Goal: Task Accomplishment & Management: Manage account settings

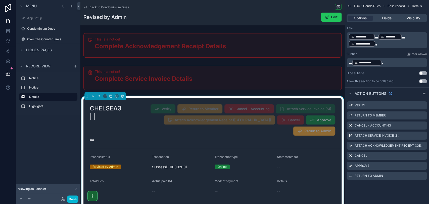
click at [346, 7] on icon "scrollable content" at bounding box center [348, 6] width 5 height 5
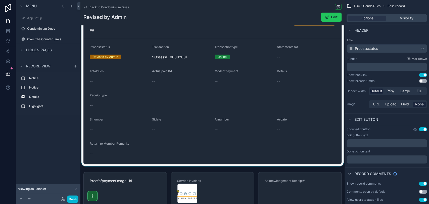
scroll to position [26, 0]
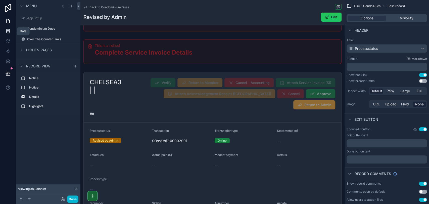
click at [10, 35] on link at bounding box center [8, 31] width 16 height 10
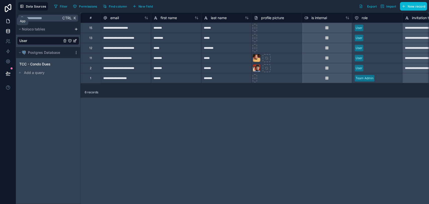
click at [11, 23] on link at bounding box center [8, 21] width 16 height 10
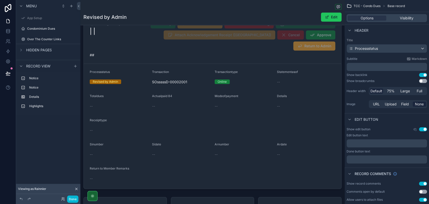
scroll to position [56, 0]
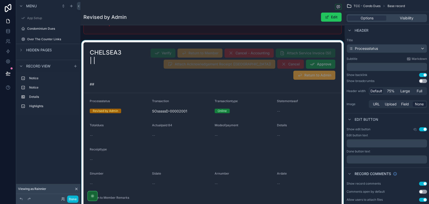
click at [135, 69] on div "scrollable content" at bounding box center [212, 130] width 264 height 180
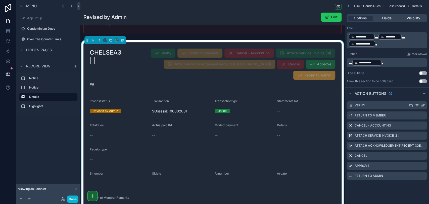
click at [422, 106] on icon "scrollable content" at bounding box center [423, 105] width 4 height 4
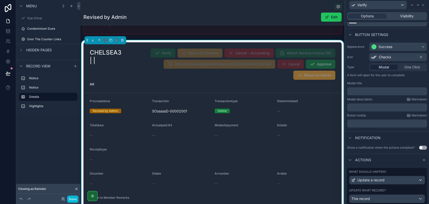
scroll to position [42, 0]
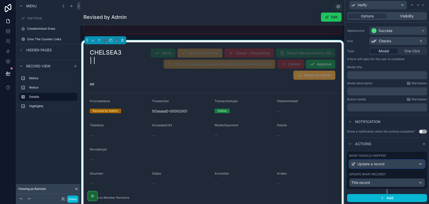
click at [377, 165] on span "Update a record" at bounding box center [370, 163] width 27 height 5
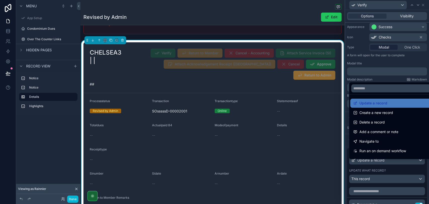
click at [377, 165] on div at bounding box center [387, 102] width 84 height 204
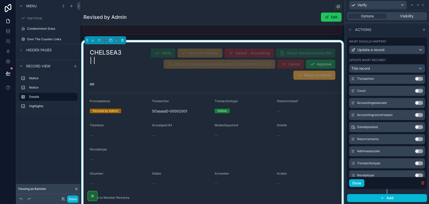
scroll to position [139, 0]
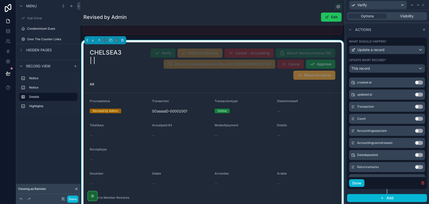
click at [415, 133] on button "Use setting" at bounding box center [419, 131] width 8 height 4
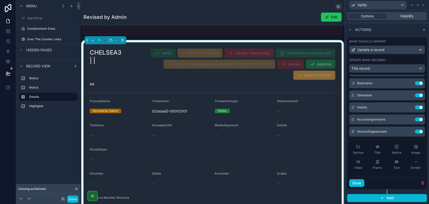
scroll to position [40, 0]
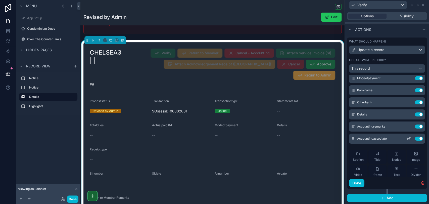
click at [407, 140] on icon at bounding box center [409, 138] width 4 height 4
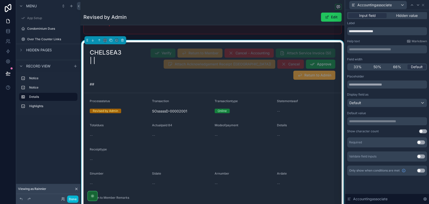
click at [369, 118] on div "**********" at bounding box center [387, 121] width 80 height 8
click at [369, 122] on p "**********" at bounding box center [387, 121] width 77 height 5
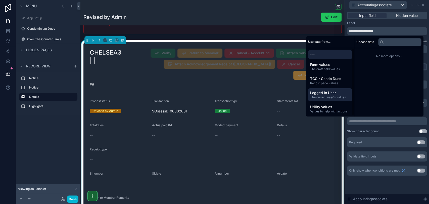
click at [332, 92] on span "Logged in User" at bounding box center [330, 92] width 40 height 5
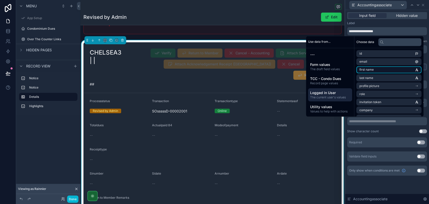
click at [383, 69] on li "first name" at bounding box center [388, 69] width 65 height 7
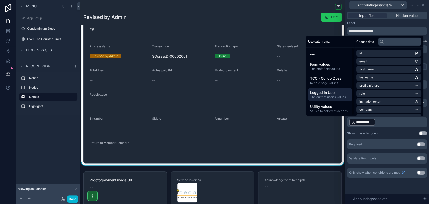
scroll to position [112, 0]
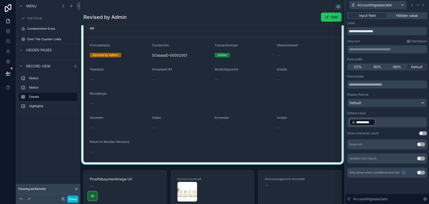
click at [388, 130] on div "**********" at bounding box center [387, 118] width 80 height 89
click at [424, 199] on icon at bounding box center [425, 199] width 4 height 4
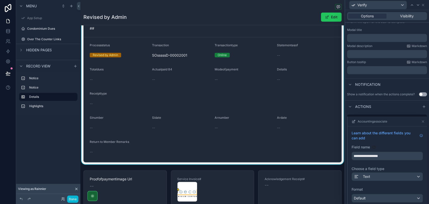
scroll to position [72, 0]
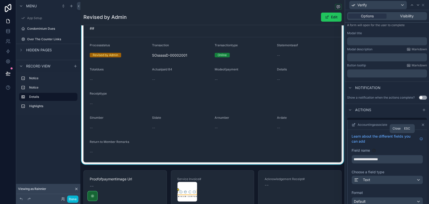
click at [421, 127] on icon at bounding box center [423, 125] width 4 height 4
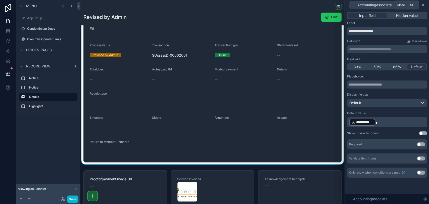
click at [423, 5] on icon at bounding box center [423, 5] width 2 height 2
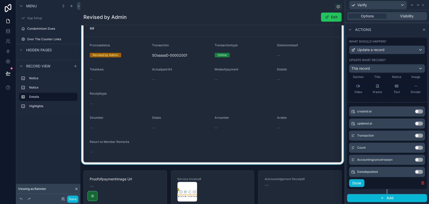
scroll to position [124, 0]
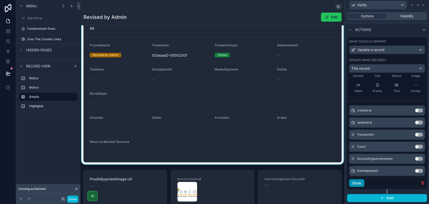
click at [358, 184] on button "Done" at bounding box center [356, 183] width 15 height 8
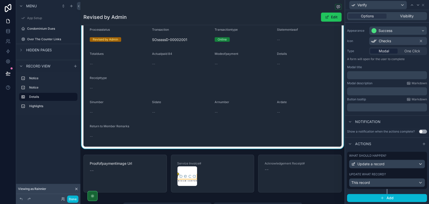
scroll to position [139, 0]
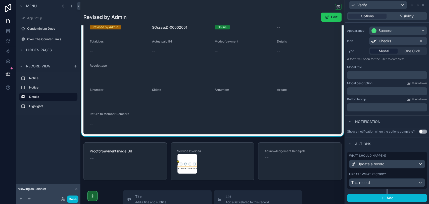
click at [161, 112] on div "Return to Member Remarks" at bounding box center [212, 115] width 245 height 6
click at [422, 4] on icon at bounding box center [423, 5] width 2 height 2
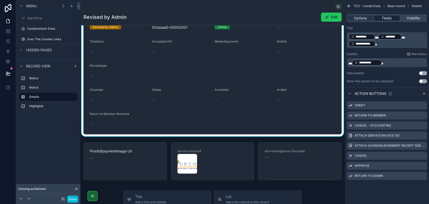
click at [379, 19] on div "Fields" at bounding box center [386, 18] width 25 height 5
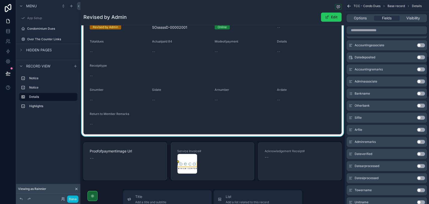
scroll to position [279, 0]
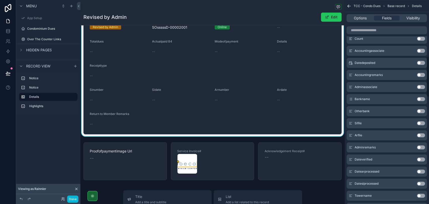
click at [422, 85] on button "Use setting" at bounding box center [421, 87] width 8 height 4
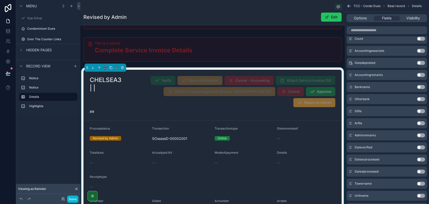
scroll to position [28, 0]
click at [333, 16] on button "Edit" at bounding box center [331, 17] width 21 height 9
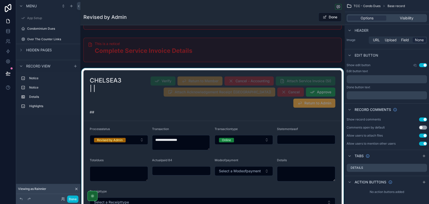
click at [131, 127] on div "scrollable content" at bounding box center [212, 188] width 264 height 240
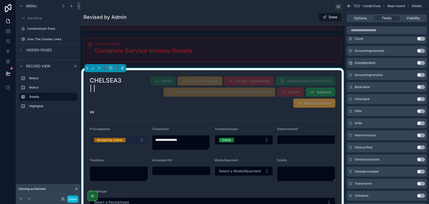
click at [141, 135] on button "Revised by Admin" at bounding box center [119, 140] width 58 height 10
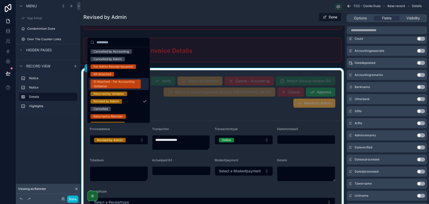
scroll to position [29, 0]
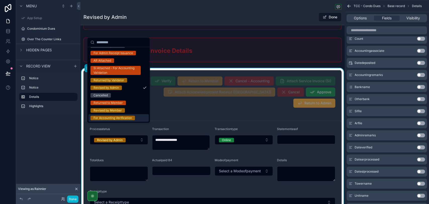
click at [126, 118] on div "For Accounting Verification" at bounding box center [112, 118] width 38 height 5
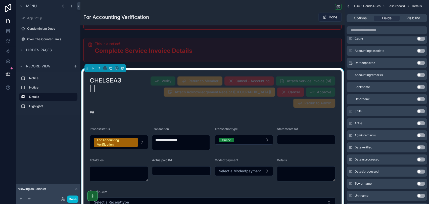
click at [323, 17] on button "Done" at bounding box center [329, 17] width 23 height 9
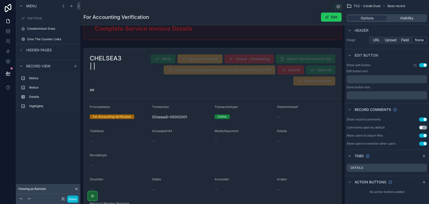
scroll to position [84, 0]
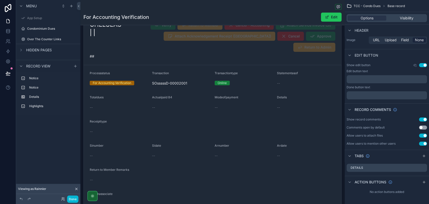
click at [75, 190] on icon at bounding box center [76, 189] width 4 height 4
click at [63, 198] on icon at bounding box center [62, 197] width 1 height 1
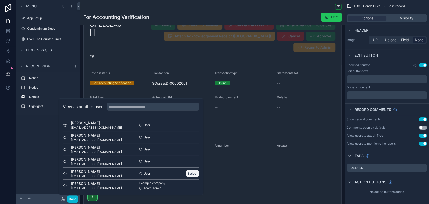
click at [189, 172] on button "Select" at bounding box center [192, 173] width 13 height 7
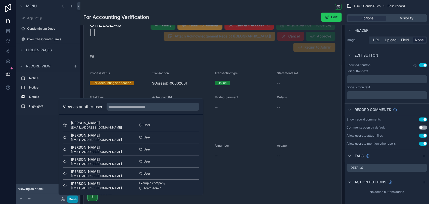
click at [68, 199] on button "Done" at bounding box center [72, 198] width 11 height 7
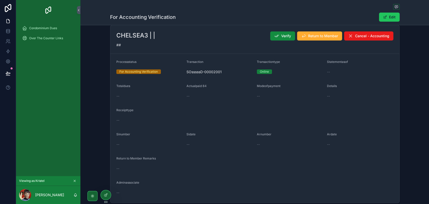
scroll to position [0, 0]
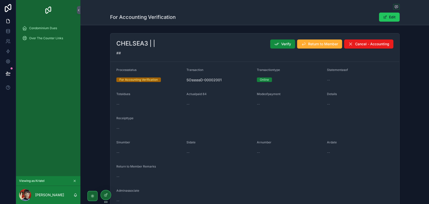
click at [282, 49] on div "CHELSEA3 | | Verify Return to Member Cancel - Accounting ##" at bounding box center [254, 47] width 289 height 28
click at [281, 47] on button "Verify" at bounding box center [282, 43] width 25 height 9
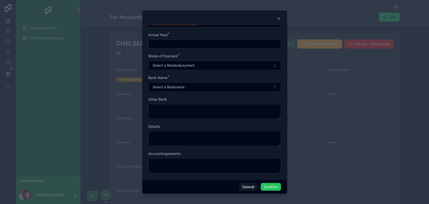
scroll to position [45, 0]
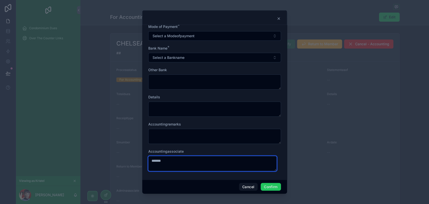
click at [199, 161] on textarea "*******" at bounding box center [212, 163] width 128 height 15
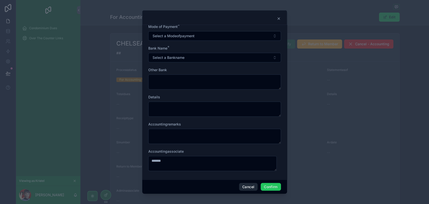
click at [251, 188] on button "Cancel" at bounding box center [248, 187] width 19 height 8
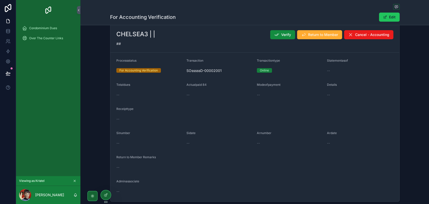
scroll to position [0, 0]
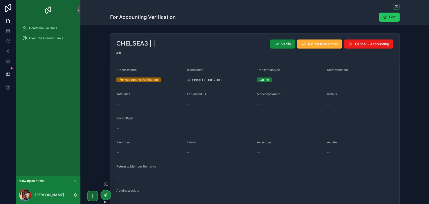
click at [101, 195] on div at bounding box center [106, 195] width 10 height 10
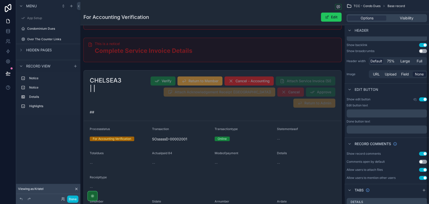
scroll to position [64, 0]
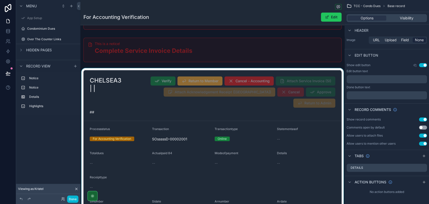
click at [267, 121] on div "scrollable content" at bounding box center [212, 170] width 264 height 204
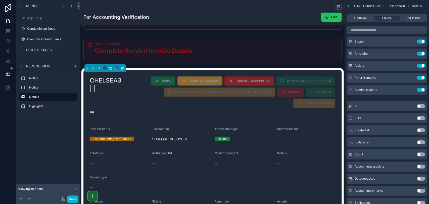
scroll to position [148, 0]
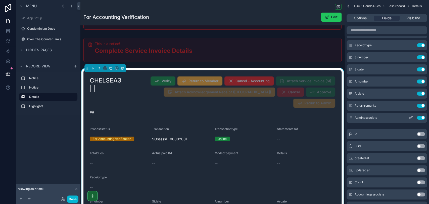
click at [410, 117] on icon "scrollable content" at bounding box center [411, 118] width 4 height 4
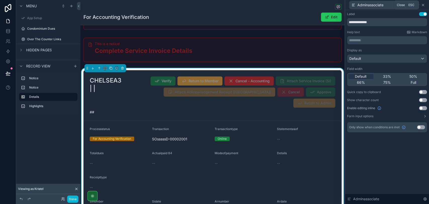
click at [423, 3] on icon at bounding box center [423, 5] width 4 height 4
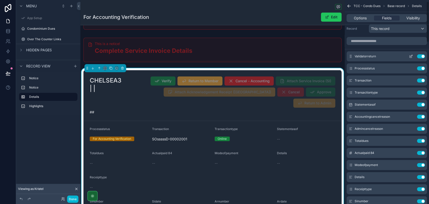
scroll to position [0, 0]
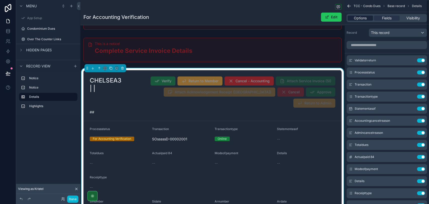
click at [356, 19] on span "Options" at bounding box center [360, 18] width 13 height 5
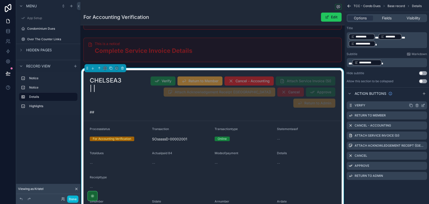
click at [421, 104] on icon "scrollable content" at bounding box center [423, 105] width 4 height 4
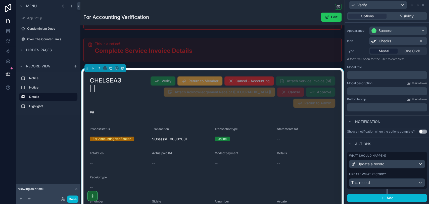
scroll to position [42, 0]
click at [414, 165] on div "Update a record" at bounding box center [386, 164] width 75 height 8
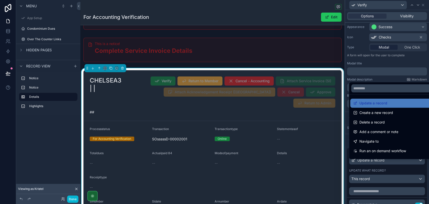
click at [414, 165] on div at bounding box center [387, 102] width 84 height 204
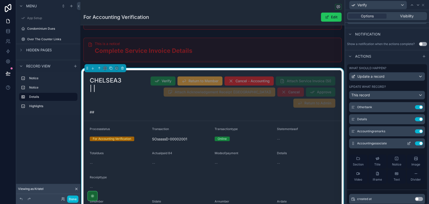
scroll to position [56, 0]
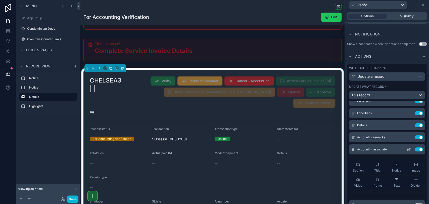
click at [408, 150] on icon at bounding box center [409, 149] width 2 height 2
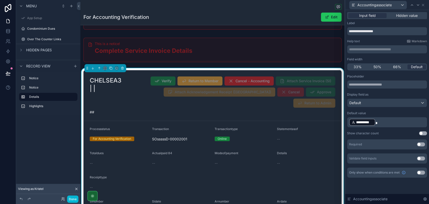
click at [420, 173] on button "Use setting" at bounding box center [421, 172] width 8 height 4
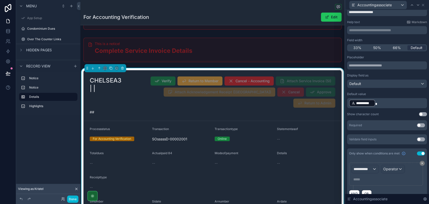
scroll to position [28, 0]
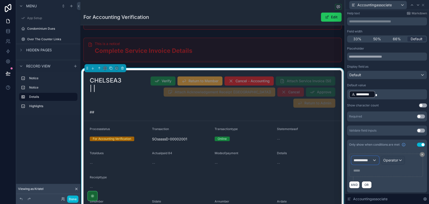
click at [375, 160] on div "**********" at bounding box center [364, 160] width 27 height 8
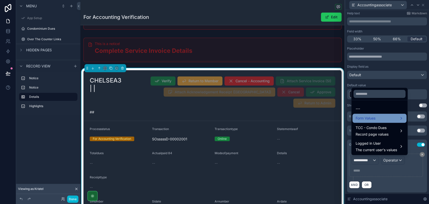
click at [391, 119] on div "Form Values" at bounding box center [379, 118] width 48 height 6
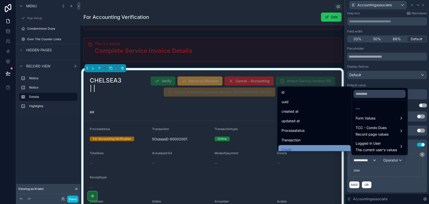
click at [325, 145] on div "Count" at bounding box center [314, 149] width 72 height 9
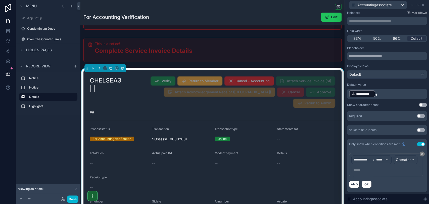
scroll to position [38, 0]
click at [396, 159] on span "Operator" at bounding box center [403, 159] width 15 height 4
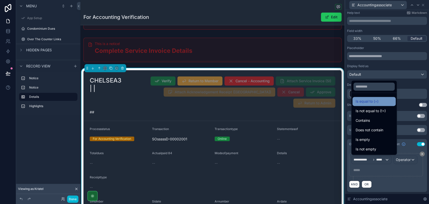
click at [375, 103] on span "Is equal to (=)" at bounding box center [366, 101] width 23 height 6
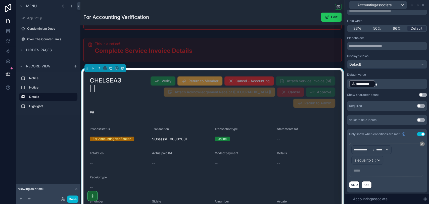
click at [361, 169] on p "***** ﻿" at bounding box center [386, 170] width 66 height 5
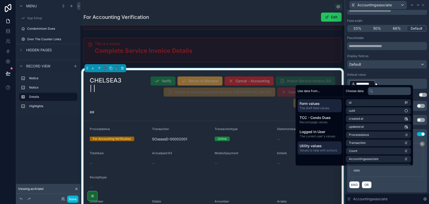
click at [323, 147] on span "Utility values" at bounding box center [319, 145] width 40 height 5
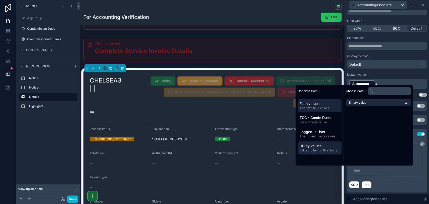
click at [320, 108] on span "The draft field values" at bounding box center [319, 108] width 40 height 4
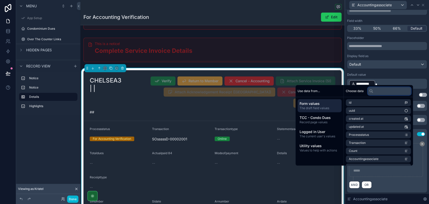
click at [372, 93] on input "text" at bounding box center [388, 91] width 43 height 8
click at [388, 178] on div "**********" at bounding box center [387, 162] width 76 height 38
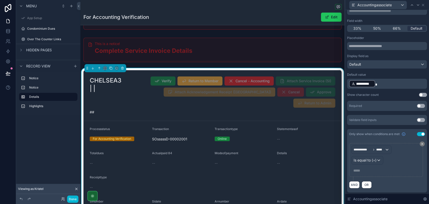
click at [357, 170] on p "***** ﻿" at bounding box center [386, 170] width 66 height 5
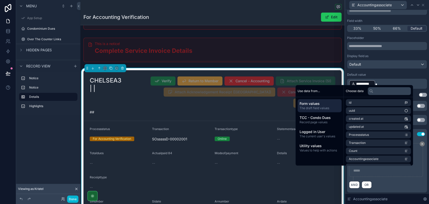
click at [329, 105] on span "Form values" at bounding box center [319, 103] width 40 height 5
click at [374, 92] on input "text" at bounding box center [388, 91] width 43 height 8
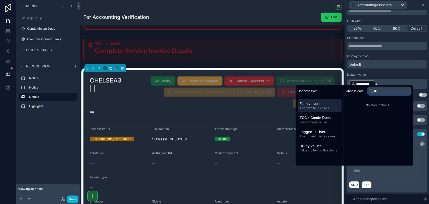
type input "**"
click at [393, 177] on div "**********" at bounding box center [387, 162] width 76 height 38
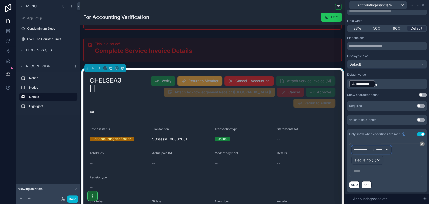
click at [384, 149] on span "*****" at bounding box center [380, 149] width 9 height 4
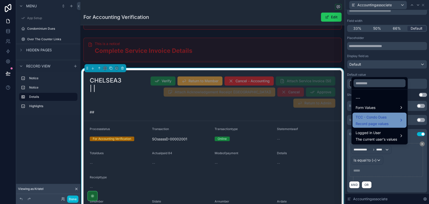
click at [392, 118] on div "TCC - Condo Dues Record page values" at bounding box center [379, 120] width 48 height 12
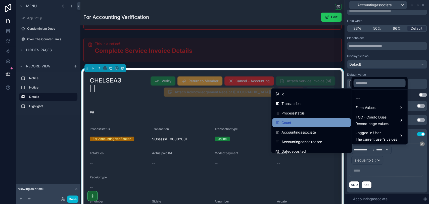
click at [312, 121] on div "Count" at bounding box center [311, 123] width 72 height 6
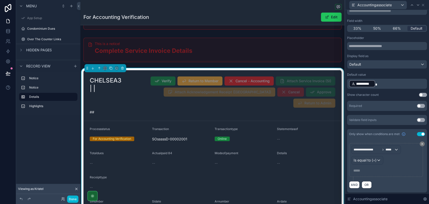
click at [356, 172] on p "***** ﻿" at bounding box center [386, 170] width 66 height 5
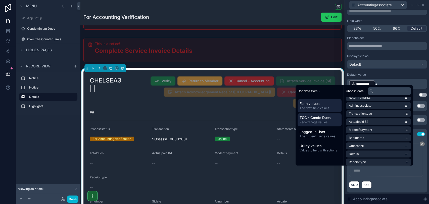
scroll to position [84, 0]
click at [300, 120] on span "Record page values" at bounding box center [319, 122] width 40 height 4
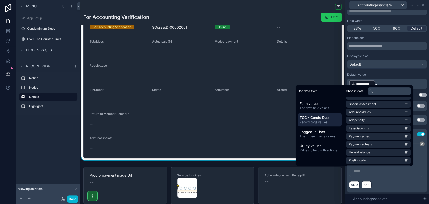
scroll to position [279, 0]
click at [407, 176] on div "**********" at bounding box center [387, 162] width 76 height 38
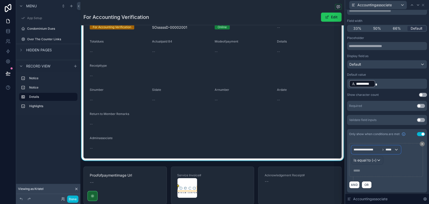
click at [392, 151] on span "*****" at bounding box center [389, 149] width 9 height 4
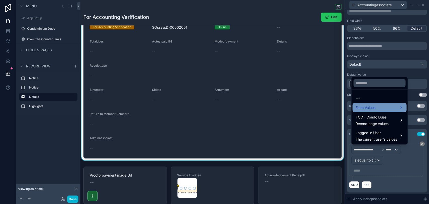
click at [384, 107] on div "Form Values" at bounding box center [379, 107] width 48 height 6
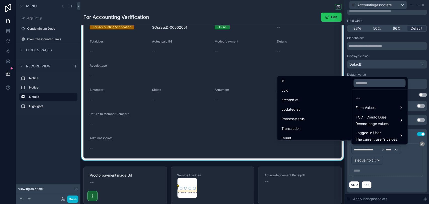
scroll to position [0, 0]
click at [370, 162] on div at bounding box center [387, 102] width 84 height 204
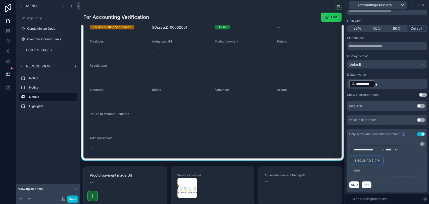
click at [370, 159] on span "Is equal to (=)" at bounding box center [364, 159] width 23 height 5
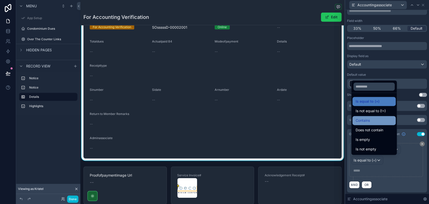
click at [363, 121] on span "Contains" at bounding box center [362, 120] width 14 height 6
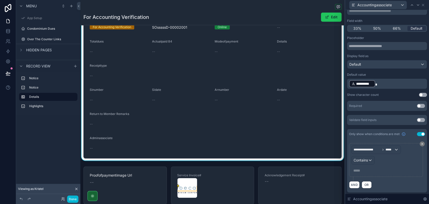
click at [360, 168] on p "***** ﻿" at bounding box center [386, 170] width 66 height 5
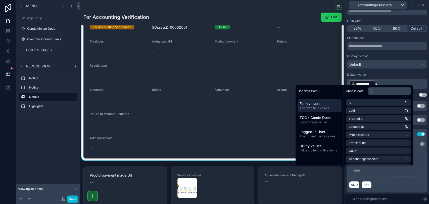
click at [360, 168] on p "***** ﻿" at bounding box center [386, 170] width 66 height 5
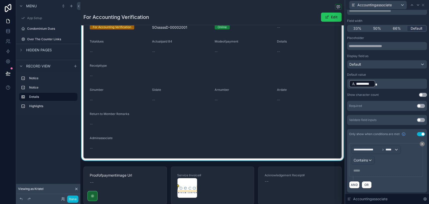
click at [385, 170] on p "***** ﻿" at bounding box center [386, 170] width 66 height 5
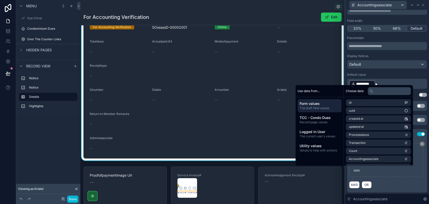
click at [403, 194] on div "Accountingassociate" at bounding box center [387, 199] width 84 height 10
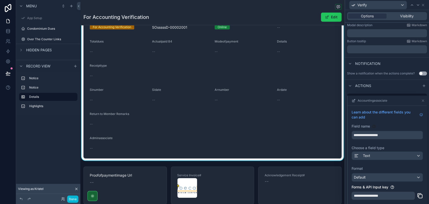
scroll to position [44, 0]
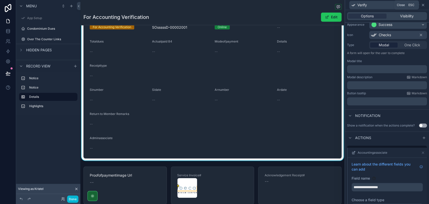
click at [422, 4] on icon at bounding box center [423, 5] width 4 height 4
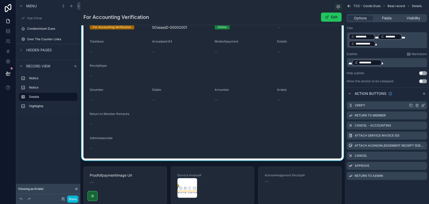
click at [423, 104] on icon "scrollable content" at bounding box center [423, 105] width 4 height 4
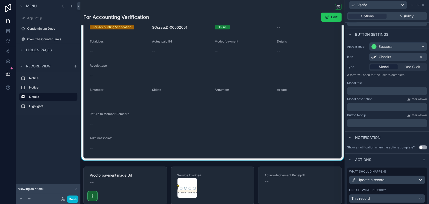
scroll to position [42, 0]
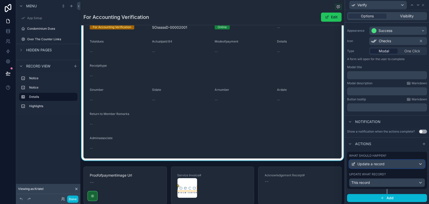
click at [380, 160] on div "Update a record" at bounding box center [386, 164] width 75 height 8
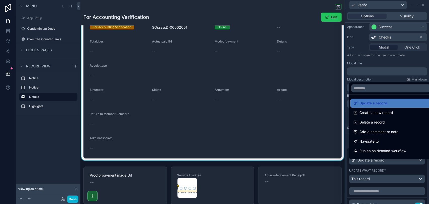
click at [380, 160] on div at bounding box center [387, 102] width 84 height 204
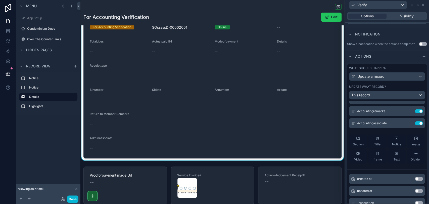
scroll to position [84, 0]
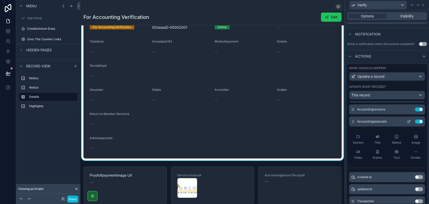
click at [407, 123] on icon at bounding box center [409, 121] width 4 height 4
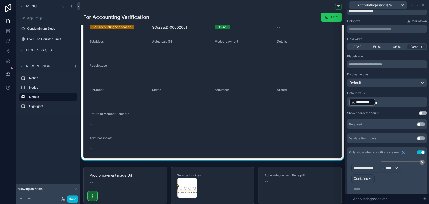
scroll to position [38, 0]
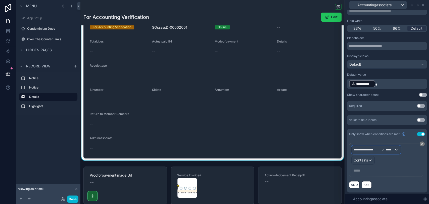
click at [390, 149] on span "*****" at bounding box center [389, 149] width 9 height 4
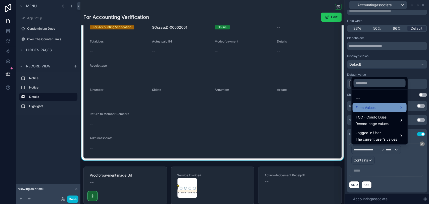
click at [385, 106] on div "Form Values" at bounding box center [379, 107] width 48 height 6
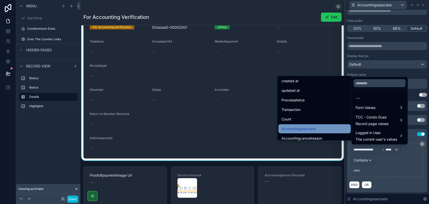
scroll to position [28, 0]
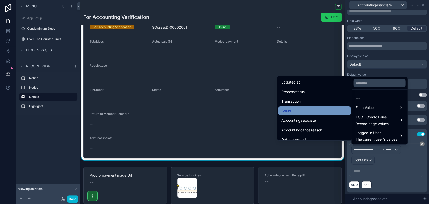
click at [320, 112] on div "Count" at bounding box center [314, 111] width 66 height 6
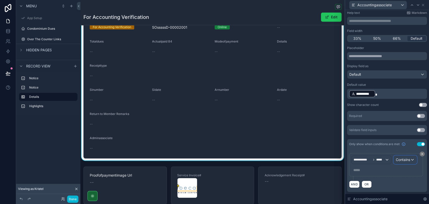
click at [394, 159] on div "Contains" at bounding box center [405, 159] width 23 height 8
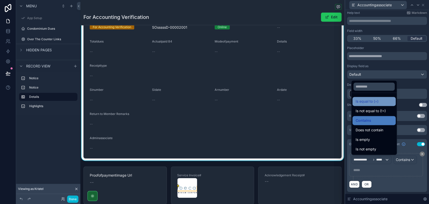
click at [368, 102] on span "Is equal to (=)" at bounding box center [366, 101] width 23 height 6
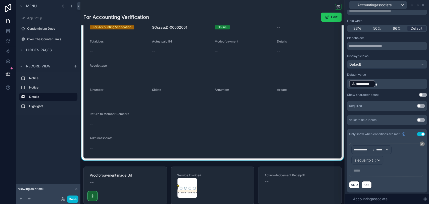
click at [360, 169] on p "***** ﻿" at bounding box center [386, 170] width 66 height 5
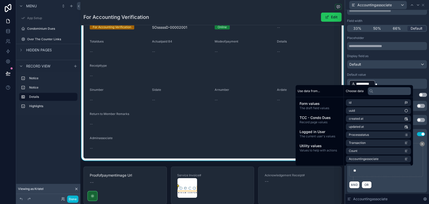
click at [403, 183] on div "AND OR" at bounding box center [387, 185] width 76 height 8
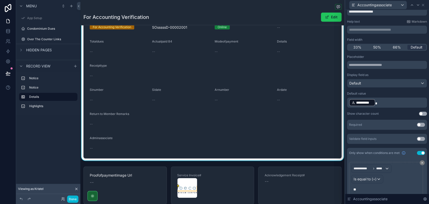
scroll to position [0, 0]
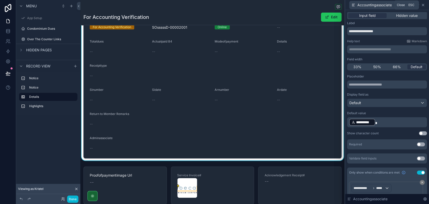
click at [423, 4] on icon at bounding box center [423, 5] width 4 height 4
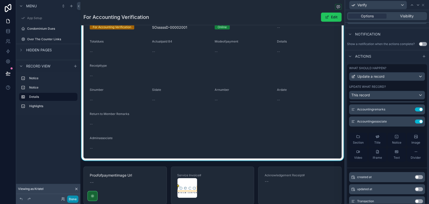
click at [74, 196] on button "Done" at bounding box center [72, 198] width 11 height 7
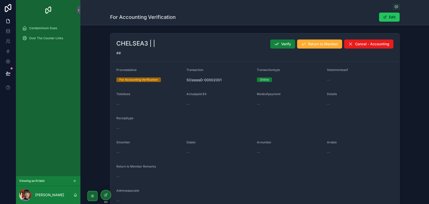
click at [275, 42] on icon "scrollable content" at bounding box center [276, 43] width 5 height 5
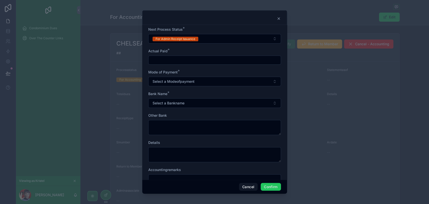
click at [220, 60] on input "text" at bounding box center [214, 60] width 132 height 7
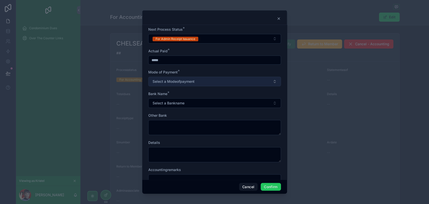
type input "*****"
click at [164, 82] on span "Select a Modeofpayment" at bounding box center [173, 81] width 42 height 5
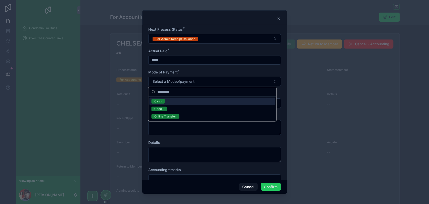
click at [167, 101] on div "Cash" at bounding box center [212, 101] width 126 height 8
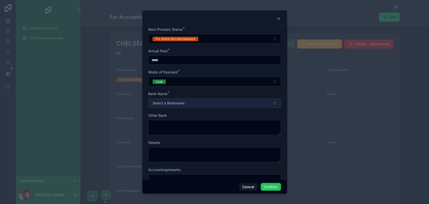
click at [169, 103] on span "Select a Bankname" at bounding box center [168, 102] width 32 height 5
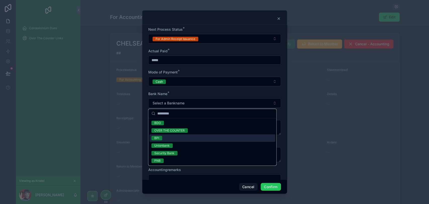
click at [165, 136] on div "BPI" at bounding box center [212, 138] width 126 height 8
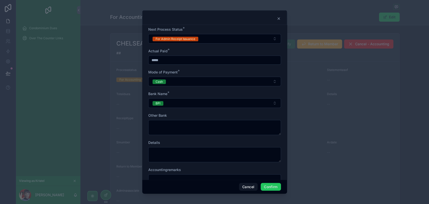
scroll to position [18, 0]
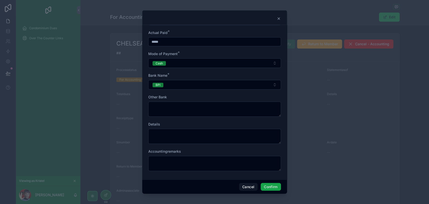
click at [268, 188] on button "Confirm" at bounding box center [270, 187] width 20 height 8
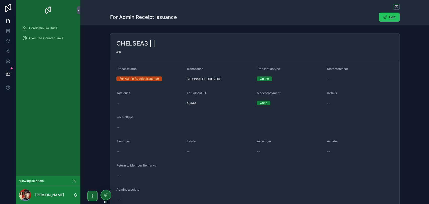
scroll to position [0, 0]
click at [102, 194] on div at bounding box center [106, 195] width 10 height 10
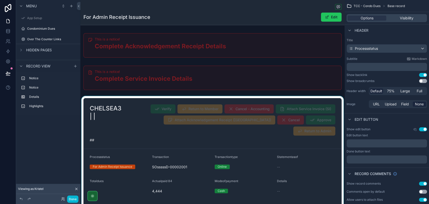
click at [259, 107] on div "scrollable content" at bounding box center [212, 198] width 264 height 204
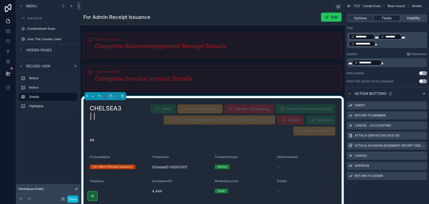
click at [385, 19] on span "Fields" at bounding box center [387, 18] width 10 height 5
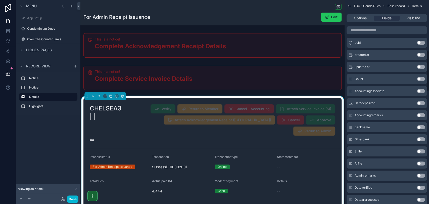
scroll to position [251, 0]
click at [418, 89] on button "Use setting" at bounding box center [421, 91] width 8 height 4
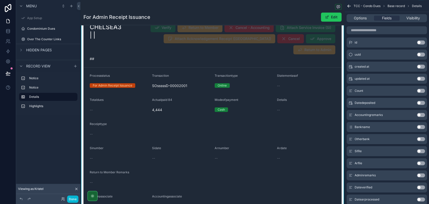
scroll to position [112, 0]
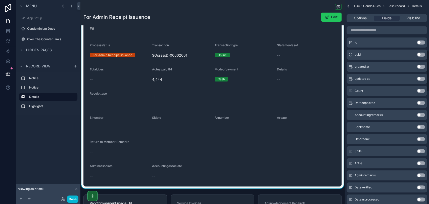
click at [348, 9] on div "TCC - Condo Dues Base record Details" at bounding box center [386, 6] width 84 height 12
click at [348, 6] on icon "scrollable content" at bounding box center [348, 6] width 5 height 5
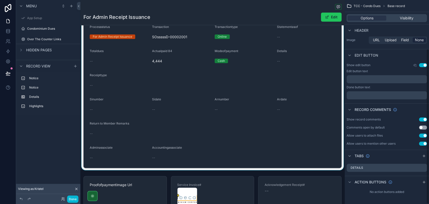
scroll to position [139, 0]
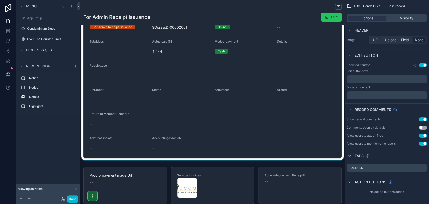
click at [271, 109] on div "scrollable content" at bounding box center [212, 59] width 264 height 204
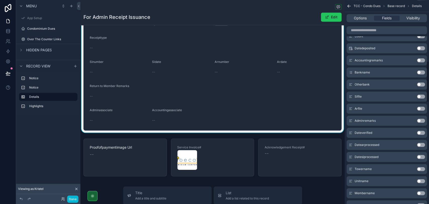
scroll to position [166, 0]
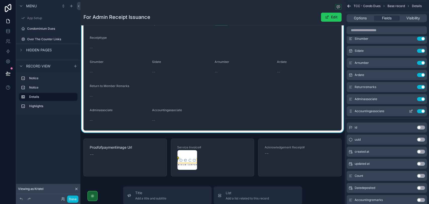
click at [408, 111] on button "scrollable content" at bounding box center [411, 111] width 8 height 4
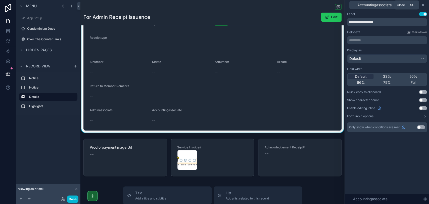
click at [423, 5] on icon at bounding box center [423, 5] width 4 height 4
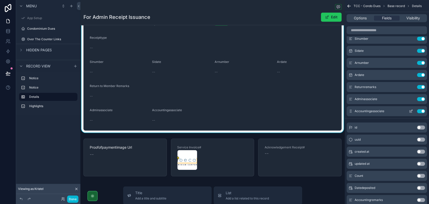
click at [410, 110] on icon "scrollable content" at bounding box center [411, 111] width 4 height 4
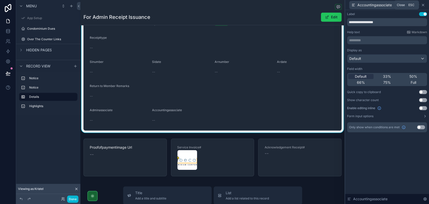
click at [423, 5] on icon at bounding box center [423, 5] width 4 height 4
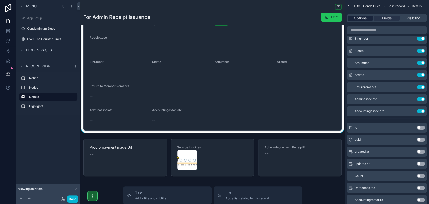
click at [364, 16] on span "Options" at bounding box center [360, 18] width 13 height 5
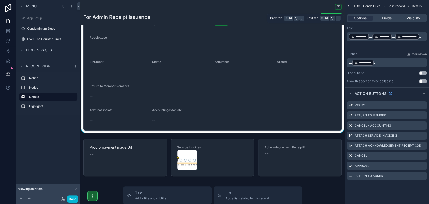
scroll to position [0, 0]
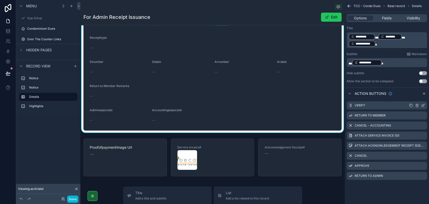
click at [421, 105] on icon "scrollable content" at bounding box center [423, 105] width 4 height 4
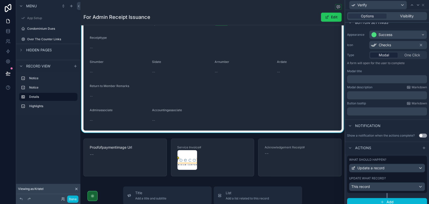
scroll to position [42, 0]
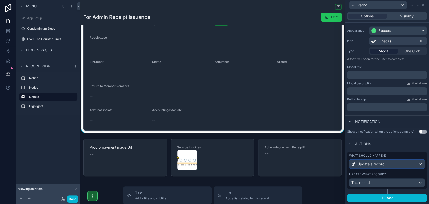
click at [405, 165] on div "Update a record" at bounding box center [386, 164] width 75 height 8
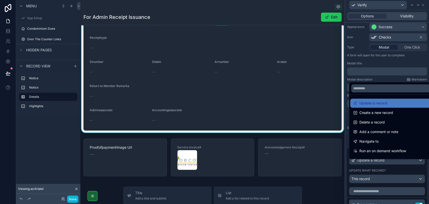
click at [404, 165] on div at bounding box center [387, 102] width 84 height 204
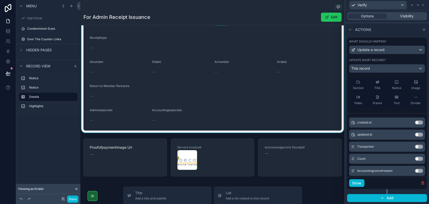
scroll to position [56, 0]
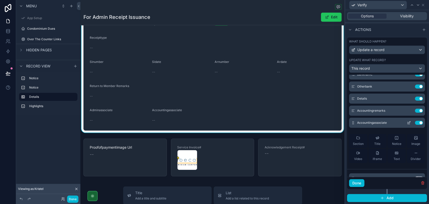
click at [407, 124] on icon at bounding box center [409, 123] width 4 height 4
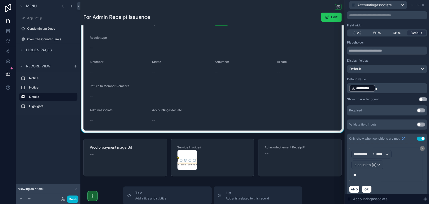
scroll to position [38, 0]
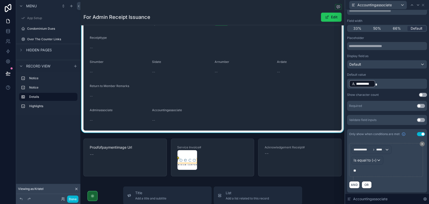
click at [387, 85] on p "**********" at bounding box center [387, 84] width 77 height 8
click at [381, 73] on div "Default value" at bounding box center [387, 75] width 80 height 4
click at [420, 143] on button at bounding box center [421, 143] width 5 height 5
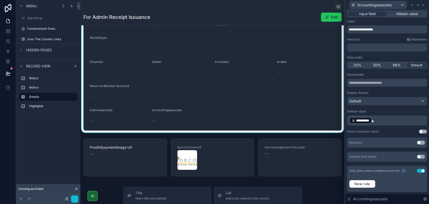
scroll to position [2, 0]
click at [422, 6] on icon at bounding box center [423, 5] width 2 height 2
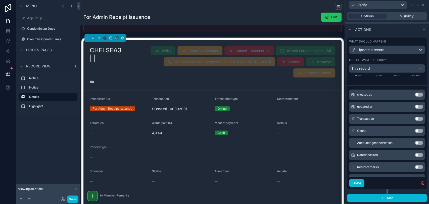
scroll to position [56, 0]
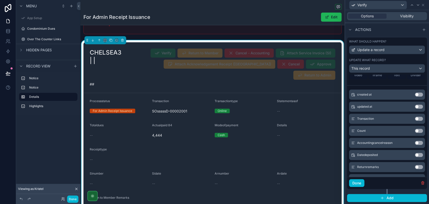
click at [331, 19] on button "Edit" at bounding box center [331, 17] width 21 height 9
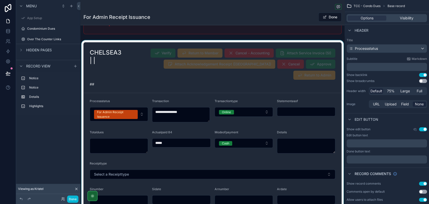
click at [140, 102] on div "scrollable content" at bounding box center [212, 160] width 264 height 240
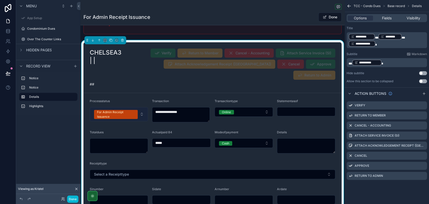
click at [140, 107] on button "For Admin Receipt Issuance" at bounding box center [119, 114] width 58 height 14
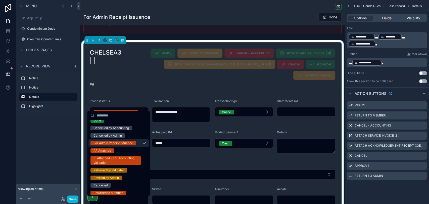
scroll to position [29, 0]
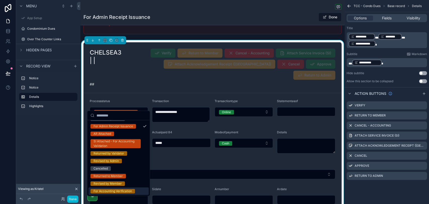
click at [127, 192] on div "For Accounting Verification" at bounding box center [112, 191] width 38 height 5
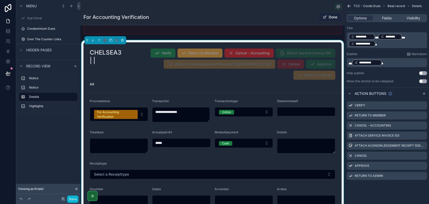
click at [325, 18] on button "Done" at bounding box center [329, 17] width 23 height 9
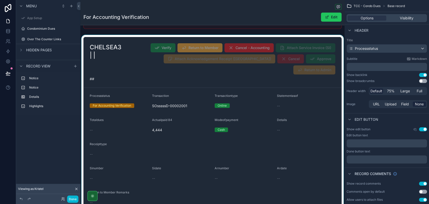
scroll to position [56, 0]
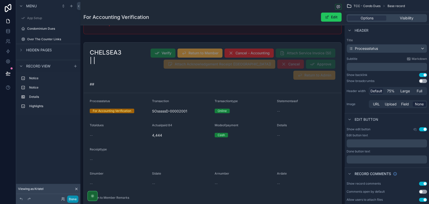
click at [70, 197] on button "Done" at bounding box center [72, 198] width 11 height 7
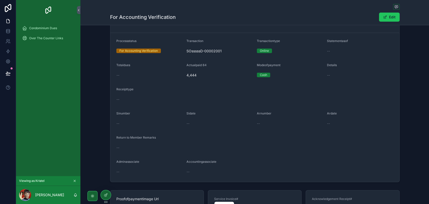
scroll to position [0, 0]
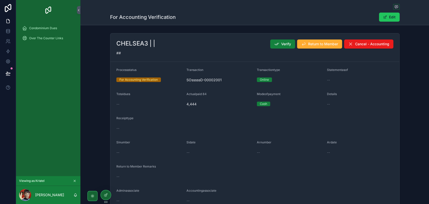
click at [281, 41] on button "Verify" at bounding box center [282, 43] width 25 height 9
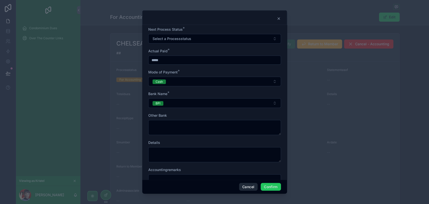
click at [250, 187] on button "Cancel" at bounding box center [248, 187] width 19 height 8
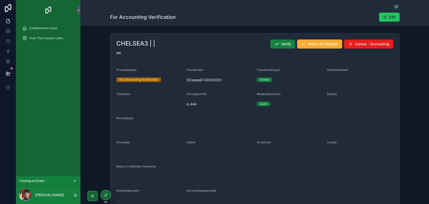
click at [276, 42] on icon "scrollable content" at bounding box center [276, 43] width 5 height 5
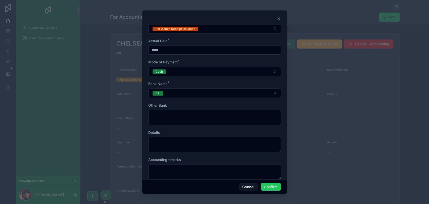
scroll to position [18, 0]
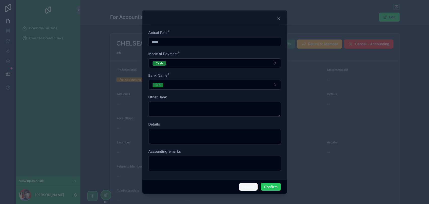
click at [253, 188] on button "Cancel" at bounding box center [248, 187] width 19 height 8
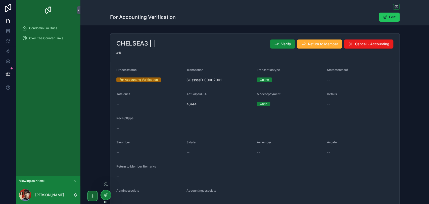
click at [102, 195] on div at bounding box center [106, 195] width 10 height 10
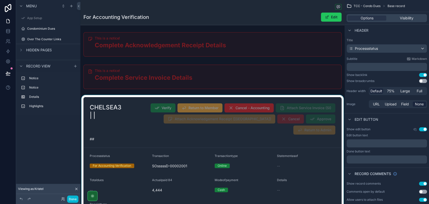
scroll to position [0, 0]
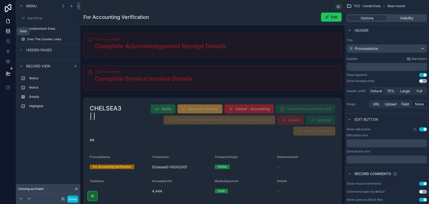
click at [11, 32] on link at bounding box center [8, 31] width 16 height 10
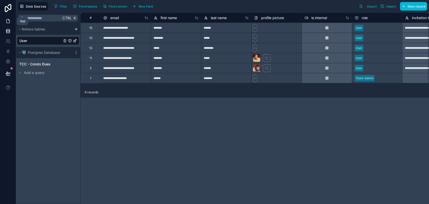
click at [10, 23] on icon at bounding box center [8, 21] width 5 height 5
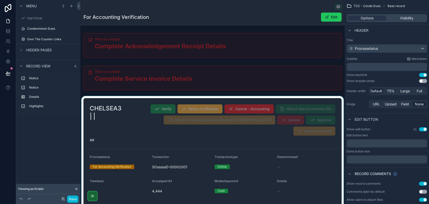
scroll to position [56, 0]
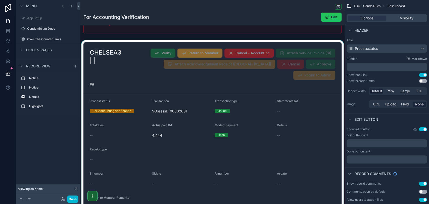
click at [135, 98] on div "scrollable content" at bounding box center [212, 142] width 264 height 204
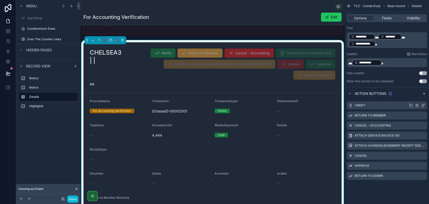
click at [424, 105] on icon "scrollable content" at bounding box center [423, 105] width 4 height 4
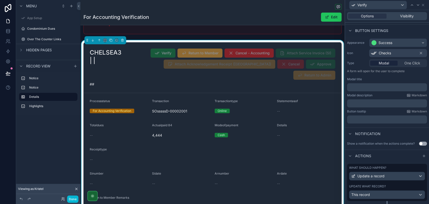
scroll to position [42, 0]
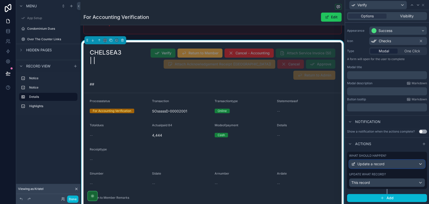
click at [372, 164] on span "Update a record" at bounding box center [370, 163] width 27 height 5
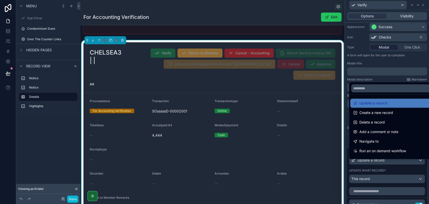
click at [372, 164] on div at bounding box center [387, 102] width 84 height 204
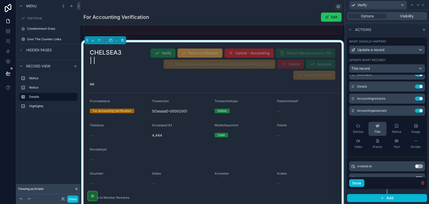
scroll to position [56, 0]
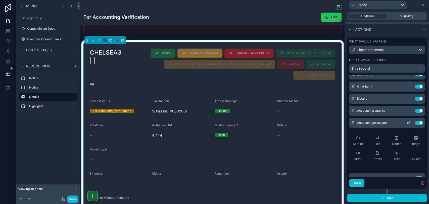
click at [408, 123] on icon at bounding box center [409, 122] width 2 height 2
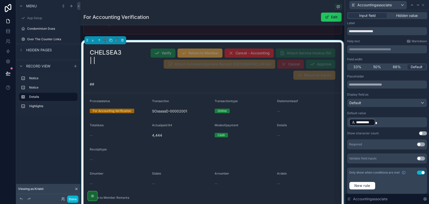
scroll to position [2, 0]
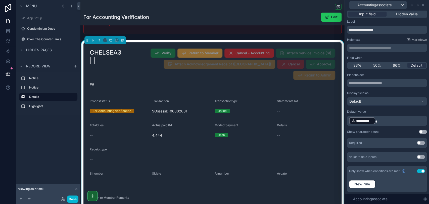
click at [417, 170] on button "Use setting" at bounding box center [421, 171] width 8 height 4
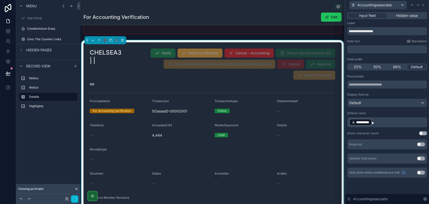
scroll to position [0, 0]
click at [424, 5] on icon at bounding box center [423, 5] width 4 height 4
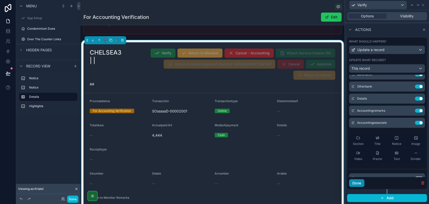
click at [360, 185] on button "Done" at bounding box center [356, 183] width 15 height 8
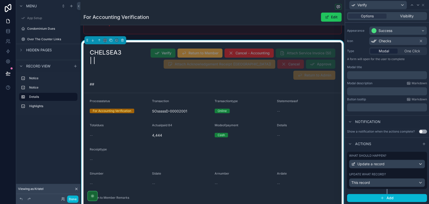
scroll to position [42, 0]
click at [70, 199] on button "Done" at bounding box center [72, 198] width 11 height 7
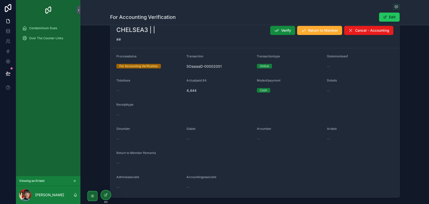
scroll to position [0, 0]
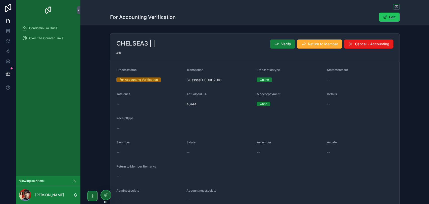
click at [282, 43] on span "Verify" at bounding box center [286, 43] width 10 height 5
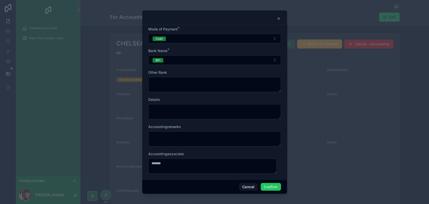
scroll to position [45, 0]
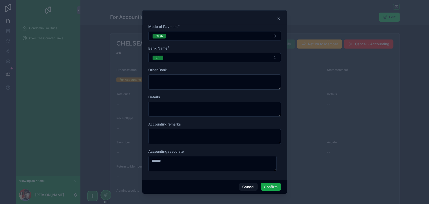
click at [269, 185] on button "Confirm" at bounding box center [270, 187] width 20 height 8
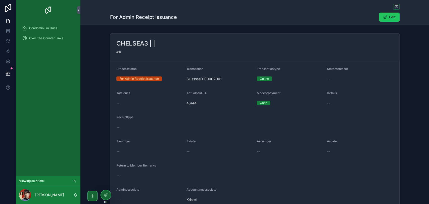
scroll to position [28, 0]
